Goal: Task Accomplishment & Management: Use online tool/utility

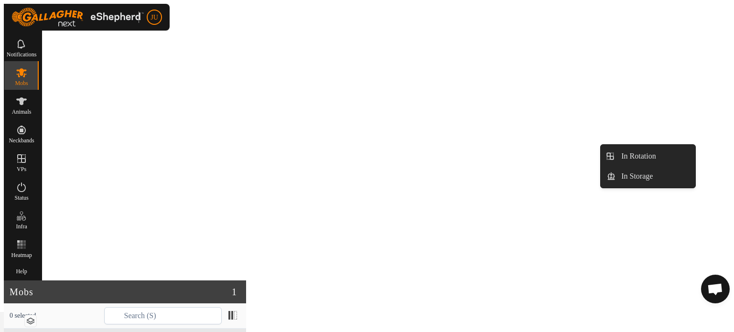
click at [27, 154] on icon at bounding box center [21, 158] width 11 height 11
click at [646, 148] on link "In Rotation" at bounding box center [655, 156] width 78 height 19
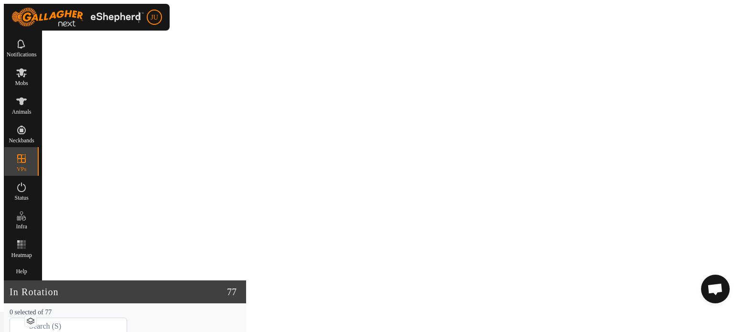
scroll to position [813, 0]
checkbox input "true"
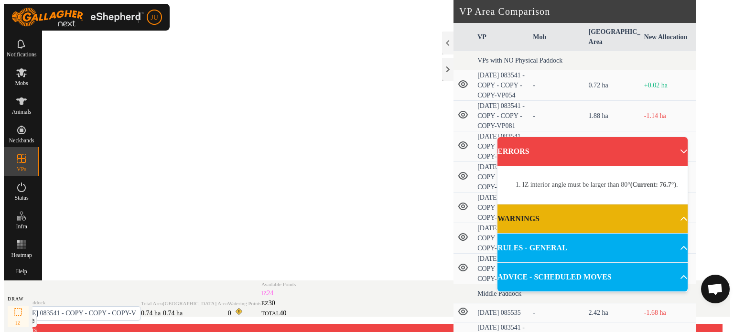
scroll to position [191, 0]
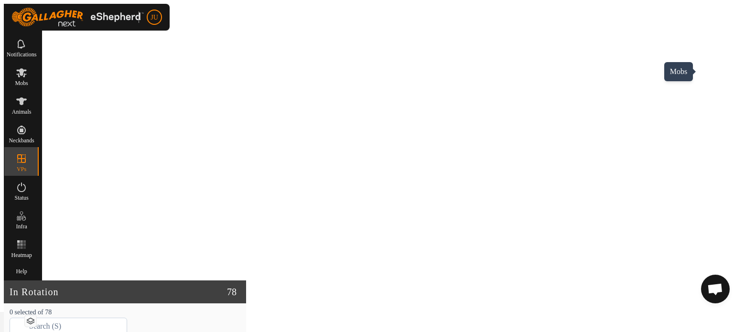
click at [26, 68] on icon at bounding box center [21, 72] width 10 height 9
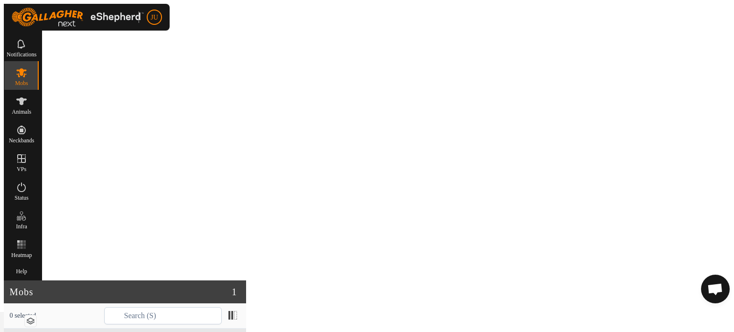
checkbox input "true"
click at [602, 292] on link "Now" at bounding box center [629, 294] width 91 height 19
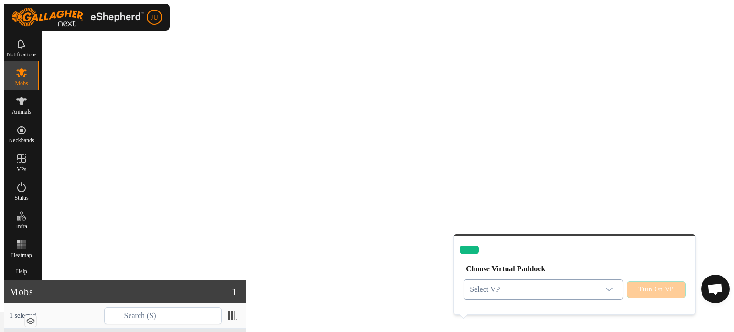
click at [610, 286] on icon "dropdown trigger" at bounding box center [610, 290] width 8 height 8
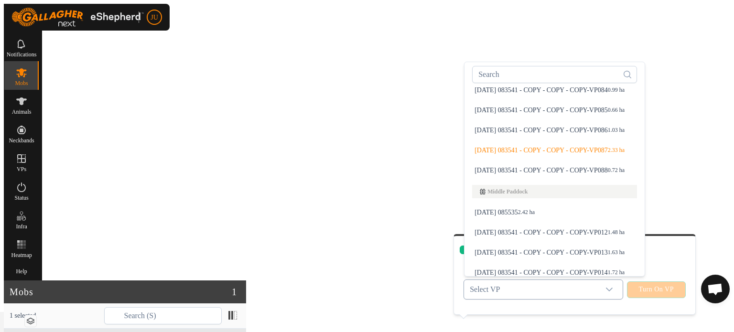
scroll to position [106, 0]
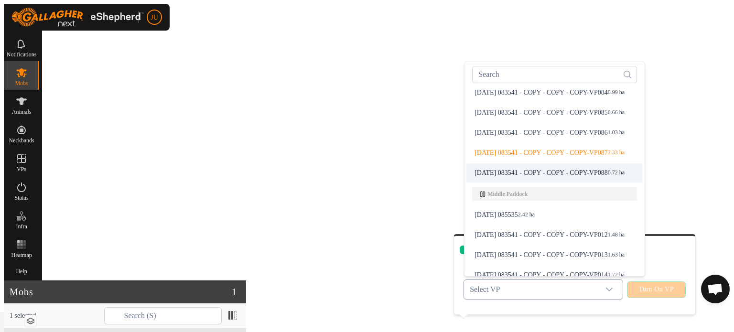
click at [557, 170] on span "[DATE] 083541 - COPY - COPY - COPY-VP088" at bounding box center [541, 173] width 133 height 7
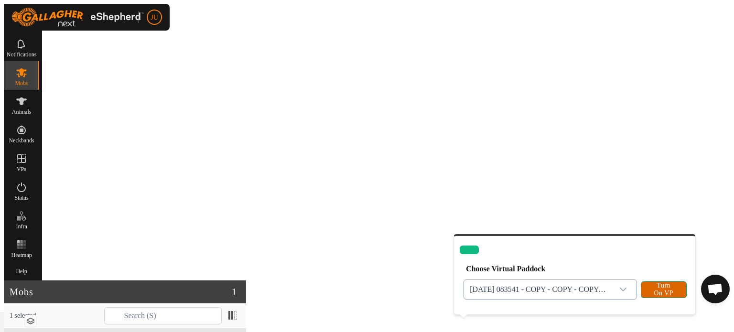
click at [667, 282] on span "Turn On VP" at bounding box center [664, 289] width 22 height 15
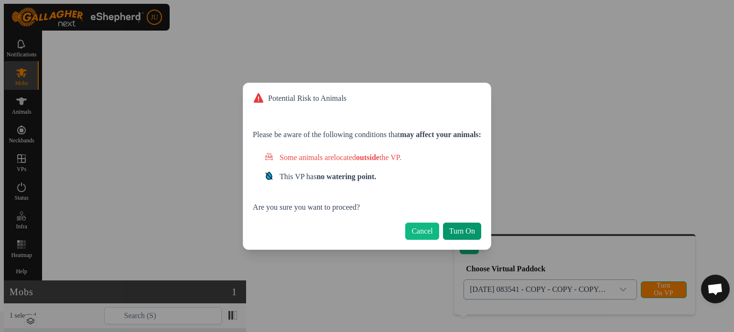
click at [478, 224] on button "Turn On" at bounding box center [462, 231] width 38 height 17
